Goal: Task Accomplishment & Management: Complete application form

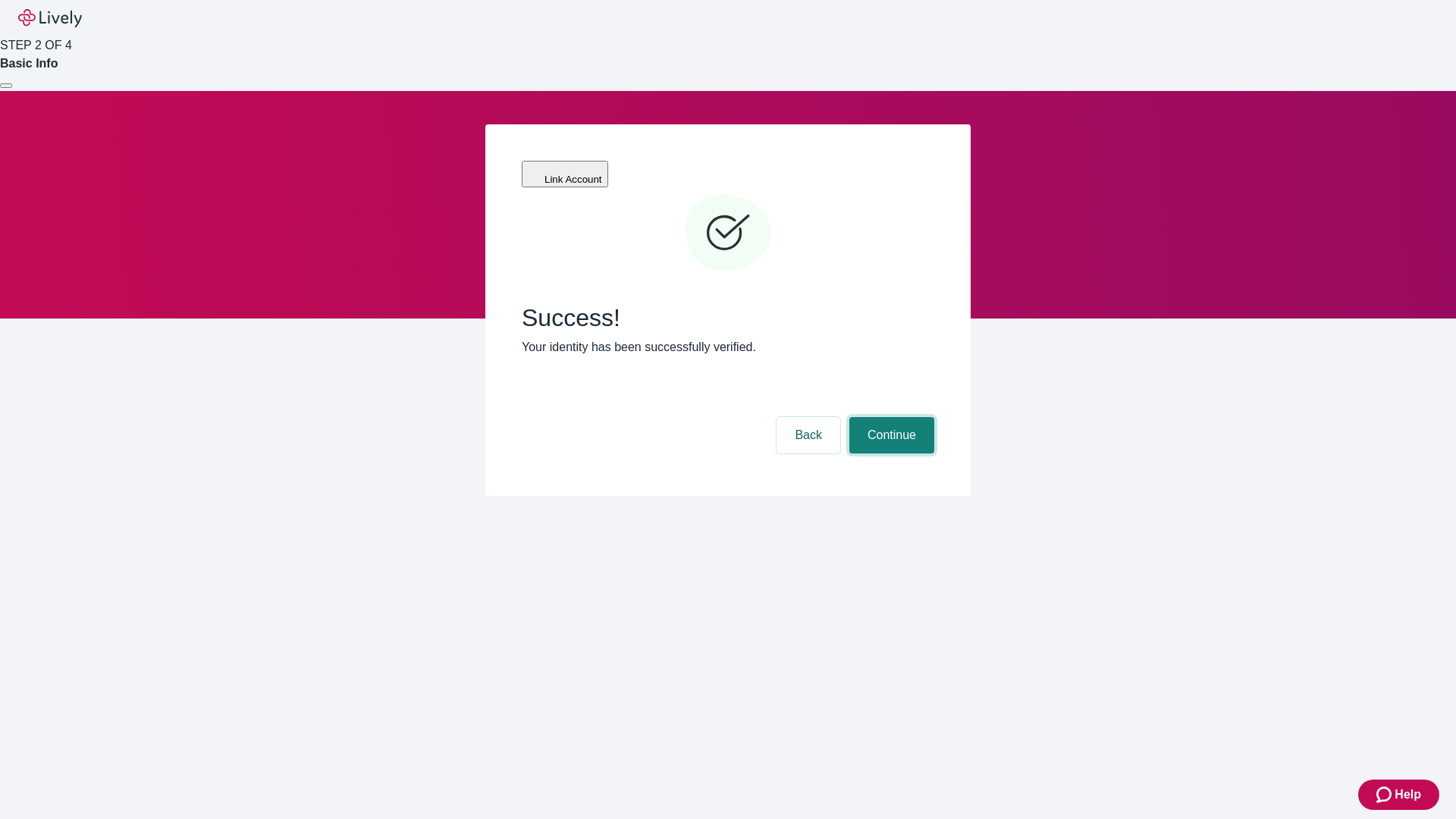
click at [889, 417] on button "Continue" at bounding box center [891, 434] width 85 height 36
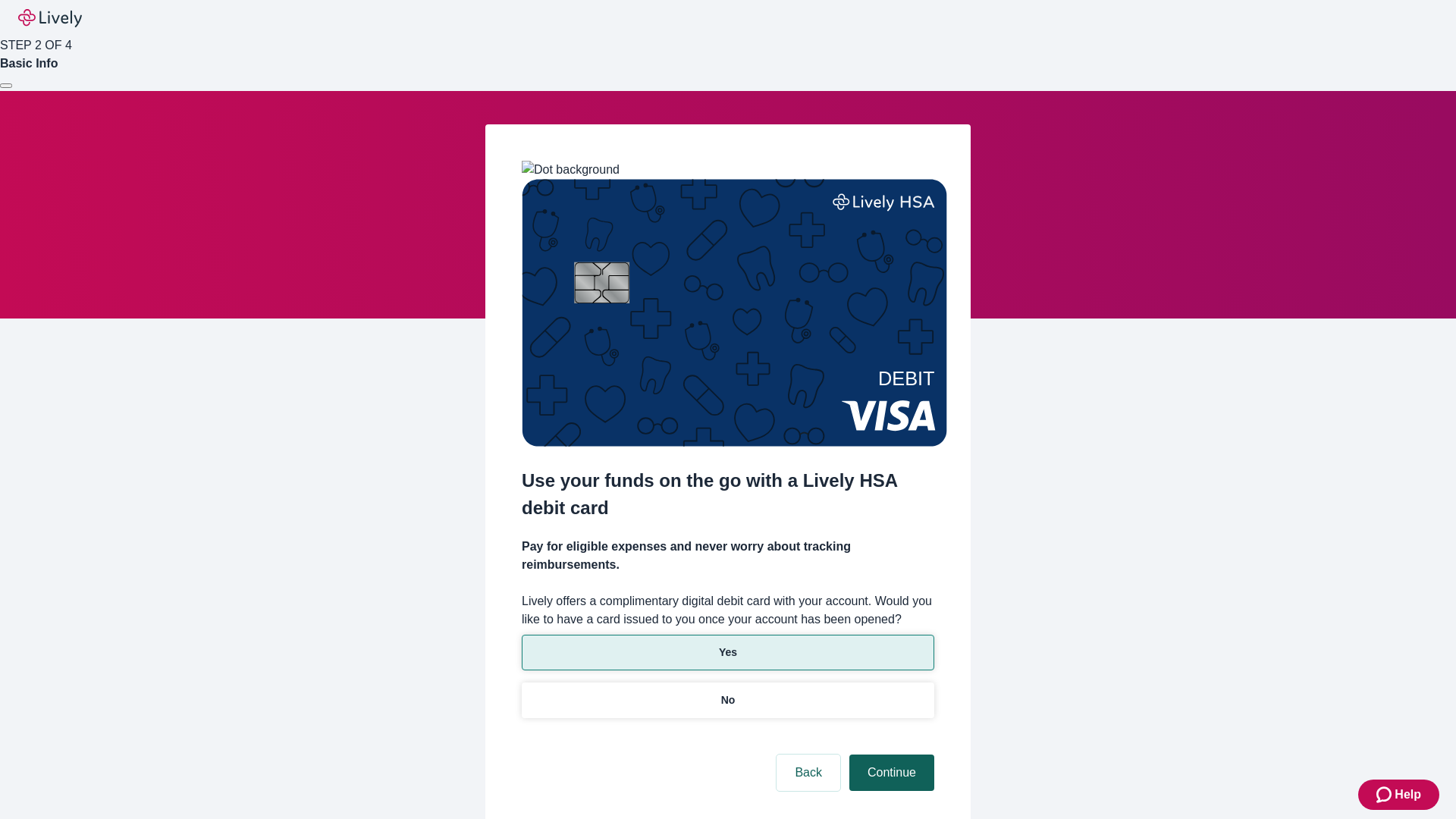
click at [727, 645] on p "Yes" at bounding box center [728, 653] width 19 height 16
click at [889, 754] on button "Continue" at bounding box center [891, 772] width 85 height 36
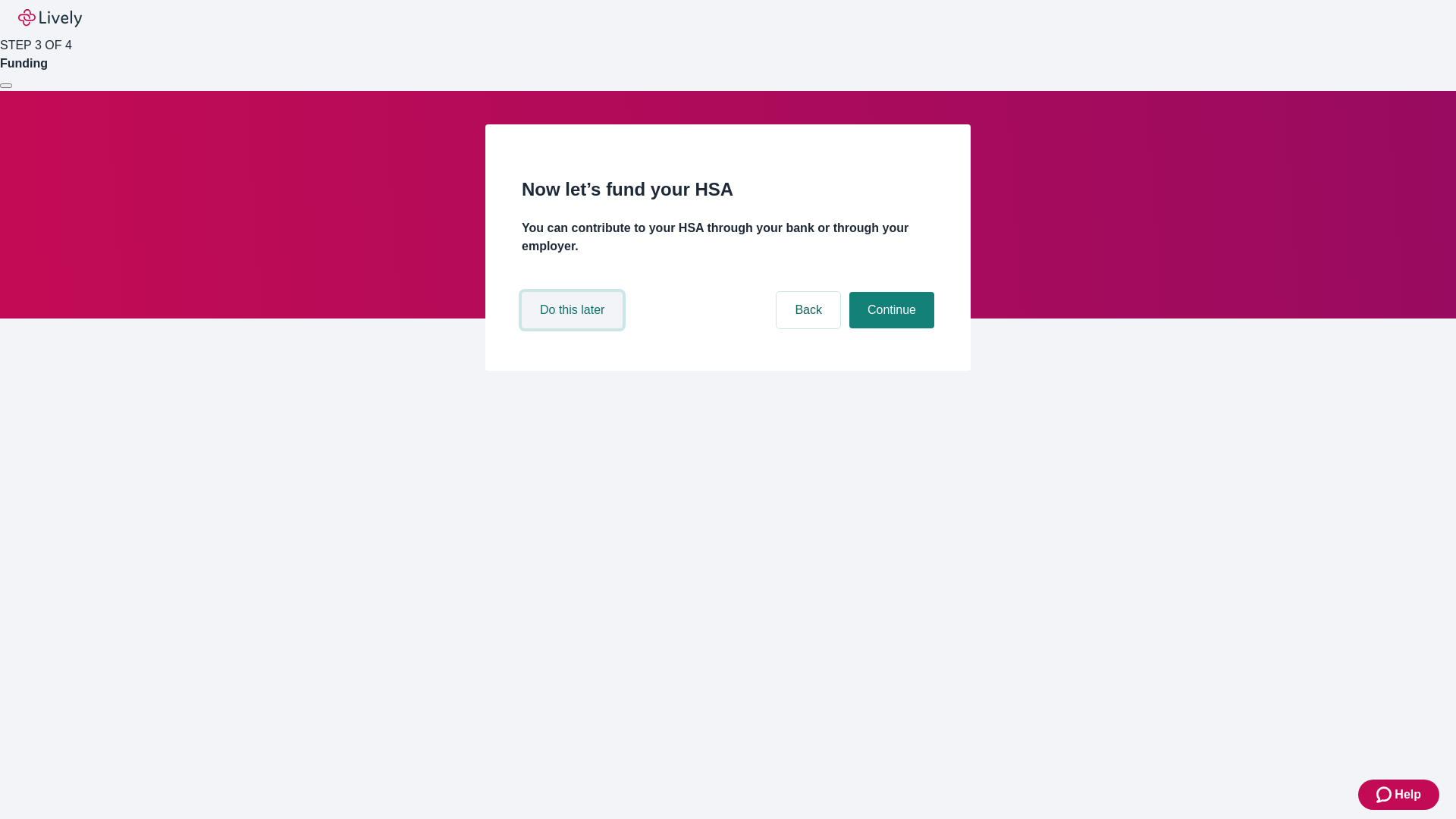
click at [574, 329] on button "Do this later" at bounding box center [571, 309] width 101 height 36
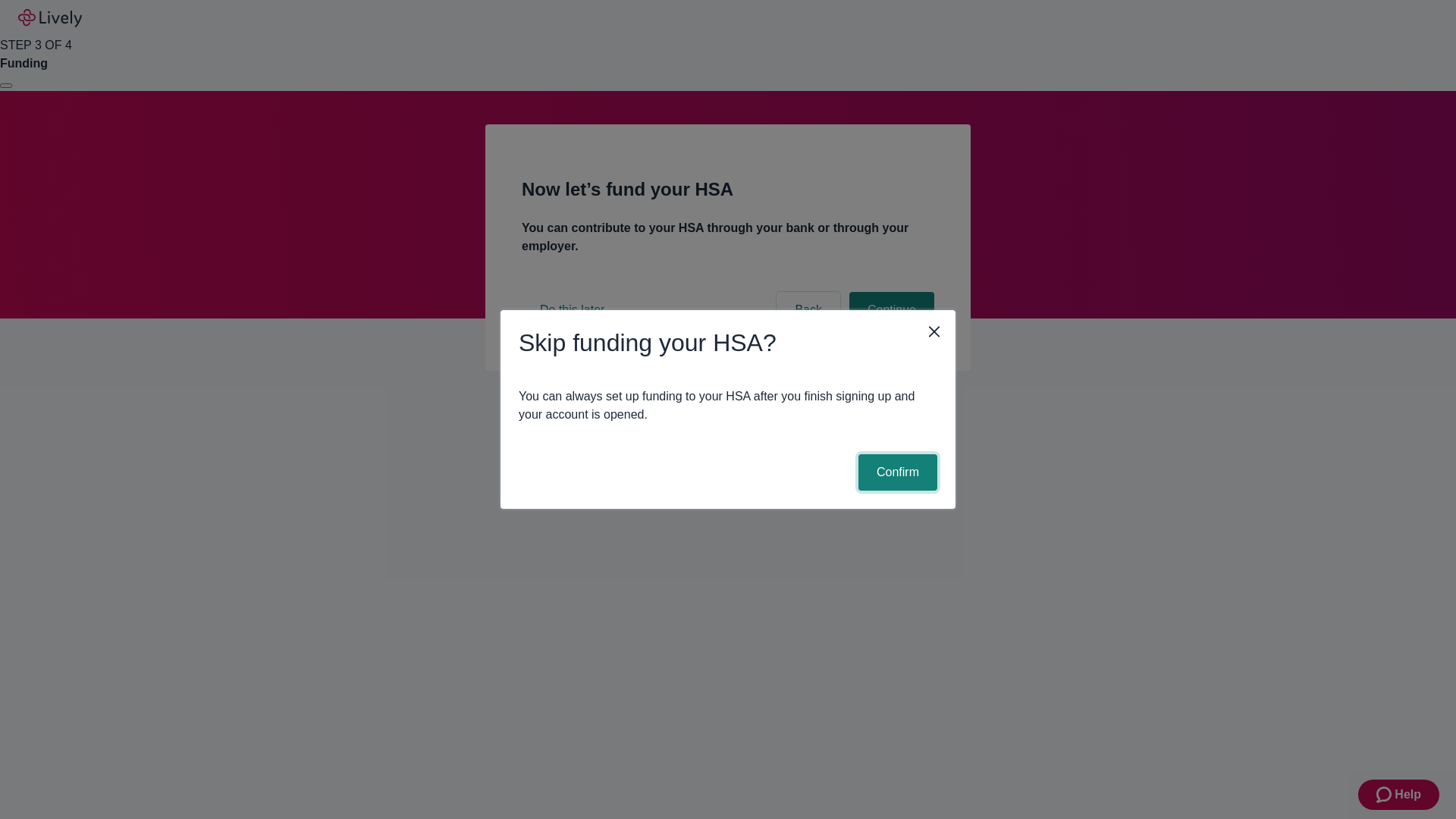
click at [895, 473] on button "Confirm" at bounding box center [897, 472] width 79 height 36
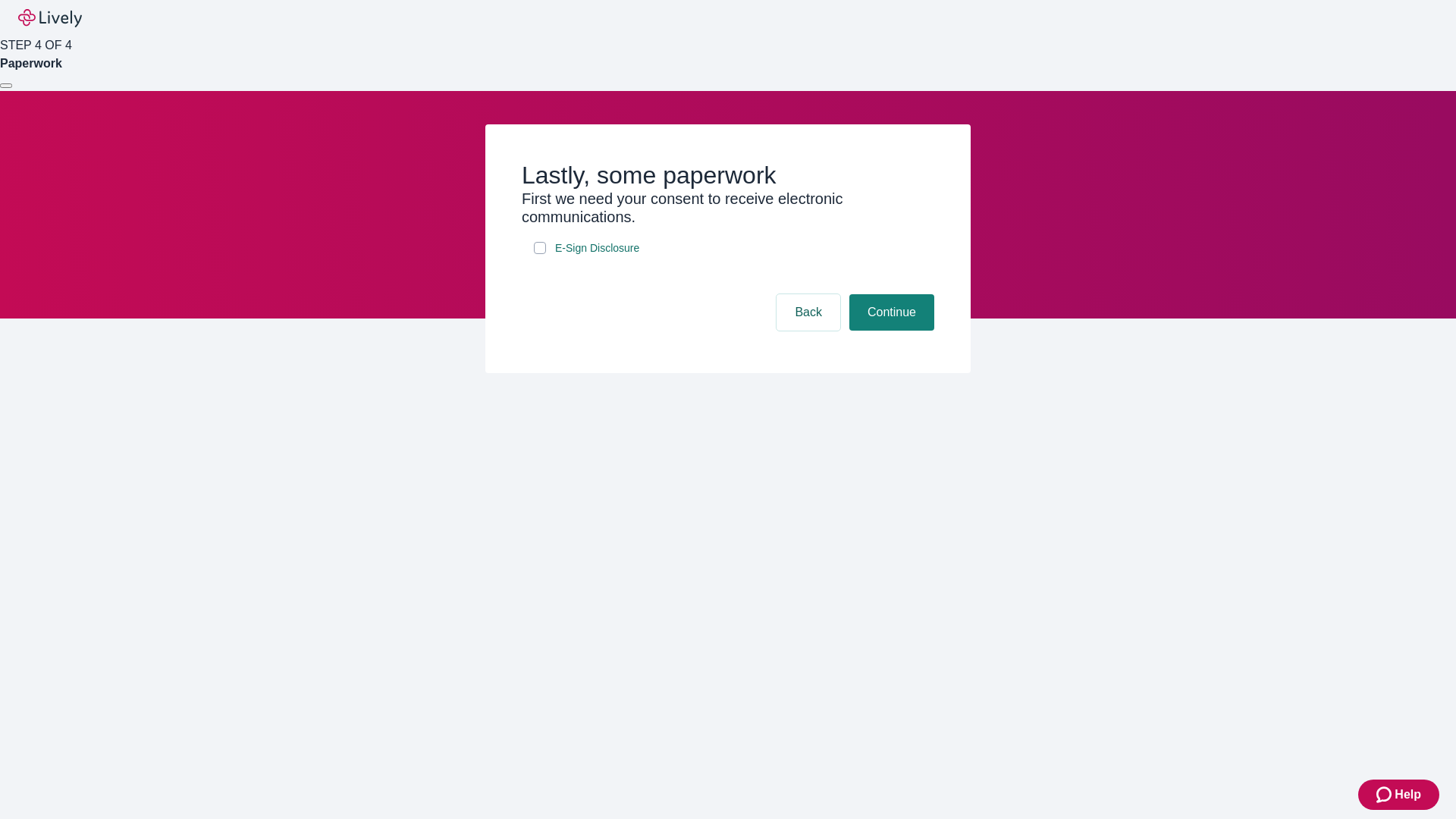
click at [540, 254] on input "E-Sign Disclosure" at bounding box center [540, 248] width 12 height 12
checkbox input "true"
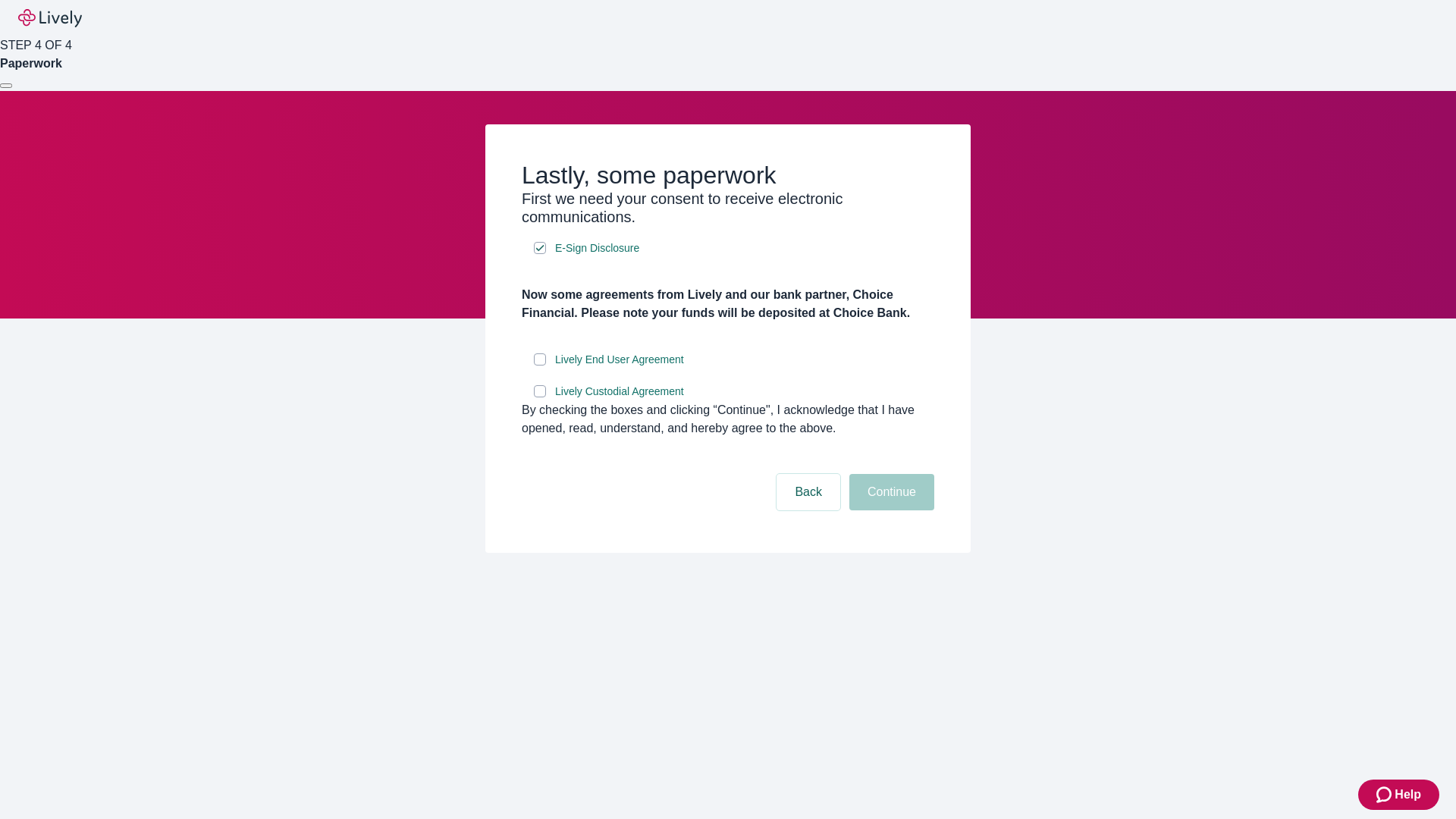
click at [540, 366] on input "Lively End User Agreement" at bounding box center [540, 359] width 12 height 12
checkbox input "true"
click at [540, 397] on input "Lively Custodial Agreement" at bounding box center [540, 391] width 12 height 12
checkbox input "true"
click at [889, 511] on button "Continue" at bounding box center [891, 491] width 85 height 36
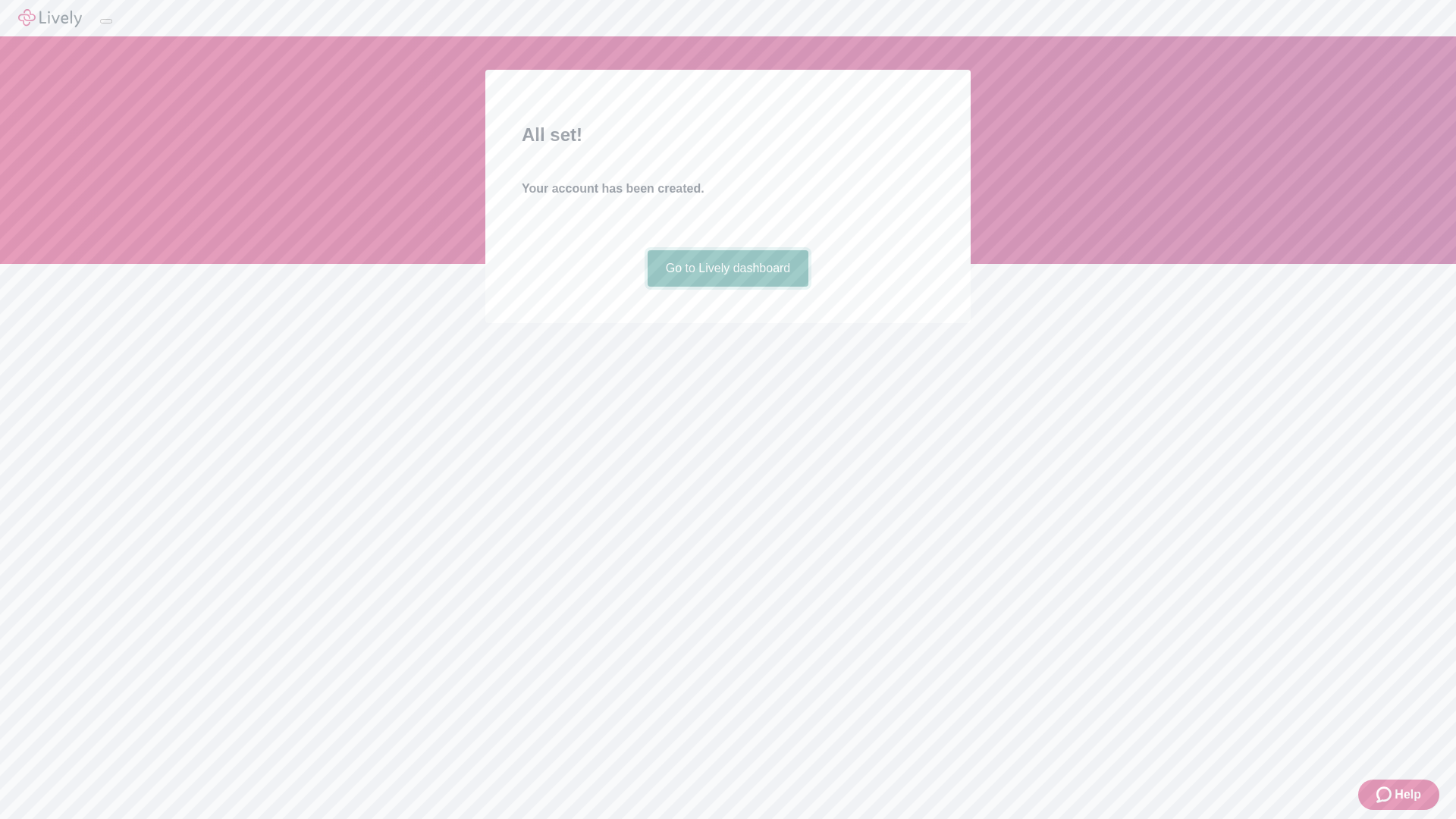
click at [727, 287] on link "Go to Lively dashboard" at bounding box center [728, 268] width 161 height 36
